Goal: Task Accomplishment & Management: Manage account settings

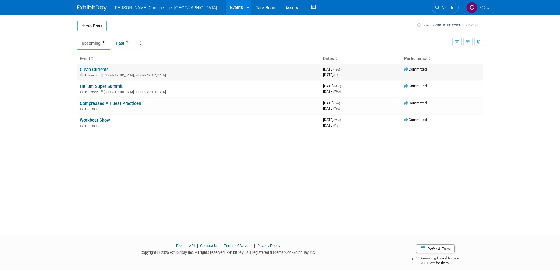
click at [86, 69] on link "Clean Currents" at bounding box center [94, 69] width 29 height 5
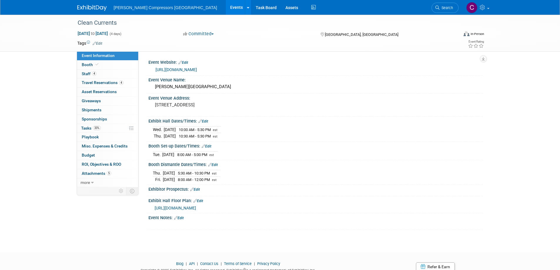
click at [182, 216] on link "Edit" at bounding box center [179, 218] width 10 height 4
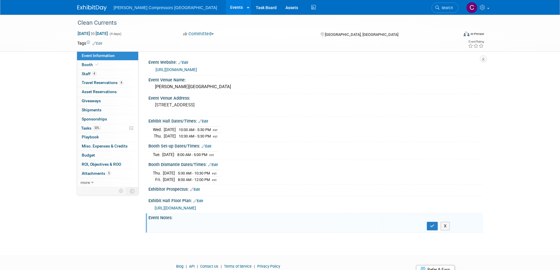
click at [188, 218] on div "Event Notes: Edit" at bounding box center [315, 216] width 335 height 7
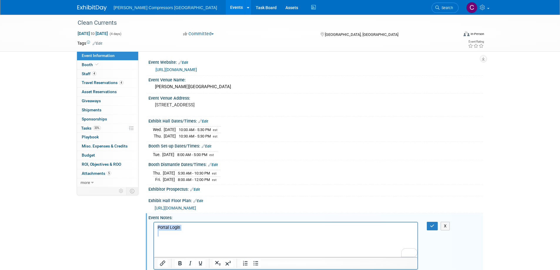
drag, startPoint x: 182, startPoint y: 235, endPoint x: 125, endPoint y: 224, distance: 58.5
click at [154, 224] on html "Portal Login" at bounding box center [286, 232] width 264 height 20
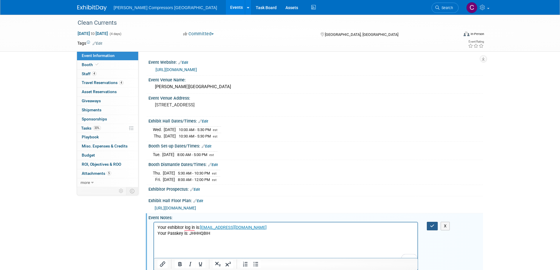
click at [429, 225] on button "button" at bounding box center [432, 226] width 11 height 9
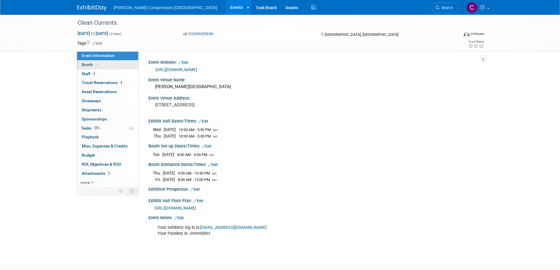
click at [84, 63] on span "Booth" at bounding box center [91, 64] width 18 height 5
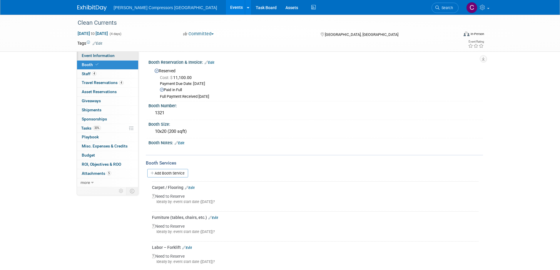
click at [88, 55] on span "Event Information" at bounding box center [98, 55] width 33 height 5
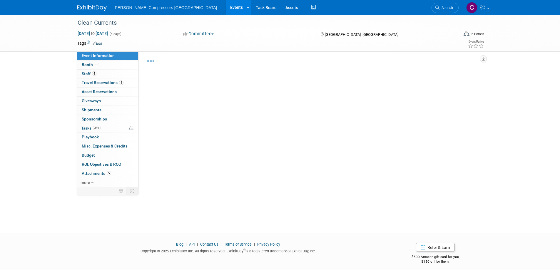
scroll to position [6, 0]
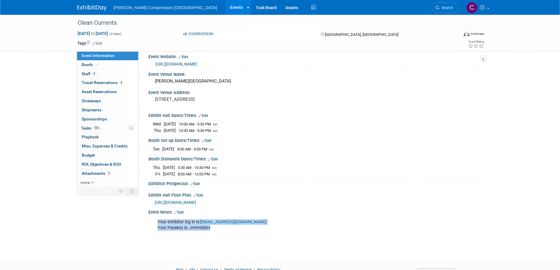
drag, startPoint x: 215, startPoint y: 226, endPoint x: 157, endPoint y: 223, distance: 58.0
click at [157, 223] on div "Your exhibitor log in is: cwilson@sauerusa.com Your Passkey is: JHHHQBIH" at bounding box center [285, 225] width 265 height 18
copy div "Your exhibitor log in is: cwilson@sauerusa.com Your Passkey is: JHHHQBIH"
drag, startPoint x: 192, startPoint y: 222, endPoint x: 307, endPoint y: 252, distance: 119.4
click at [307, 252] on body "Sauer Compressors USA Events Add Event Bulk Upload Events Shareable Event Board…" at bounding box center [280, 129] width 560 height 270
